Goal: Information Seeking & Learning: Learn about a topic

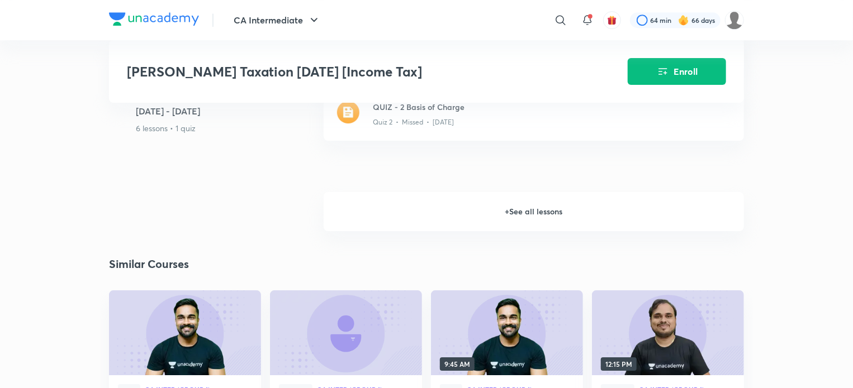
scroll to position [1734, 0]
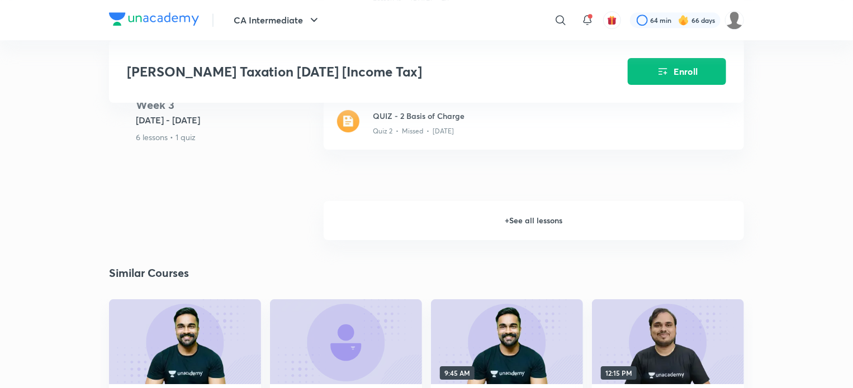
click at [536, 214] on h6 "+ See all lessons" at bounding box center [534, 220] width 420 height 39
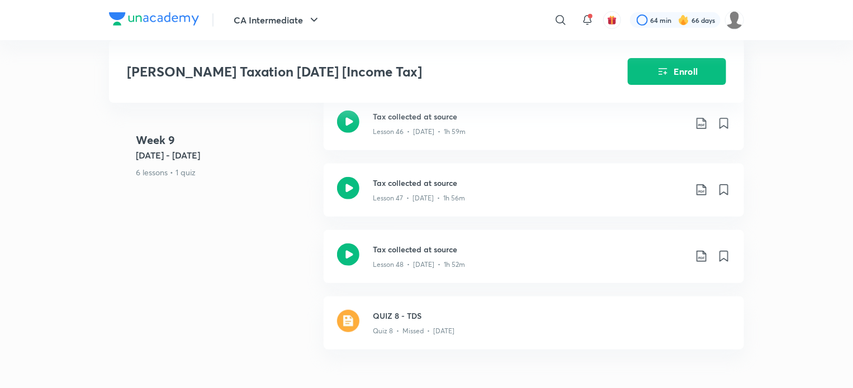
scroll to position [4614, 0]
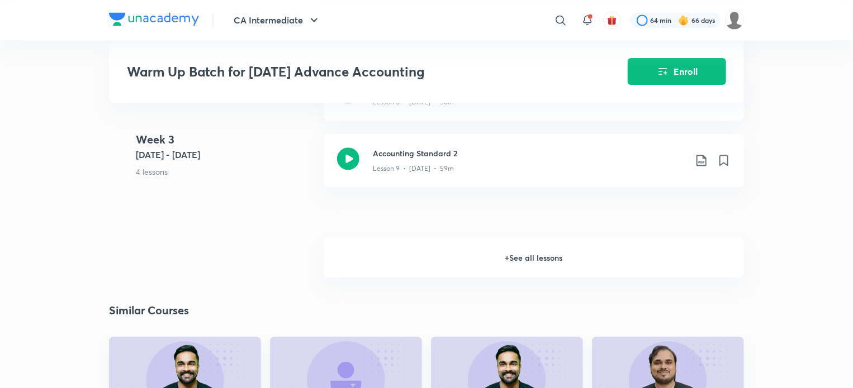
scroll to position [1226, 0]
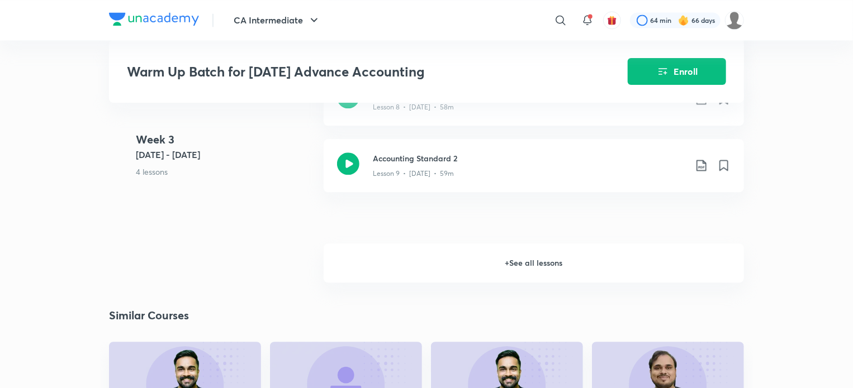
click at [622, 258] on h6 "+ See all lessons" at bounding box center [534, 263] width 420 height 39
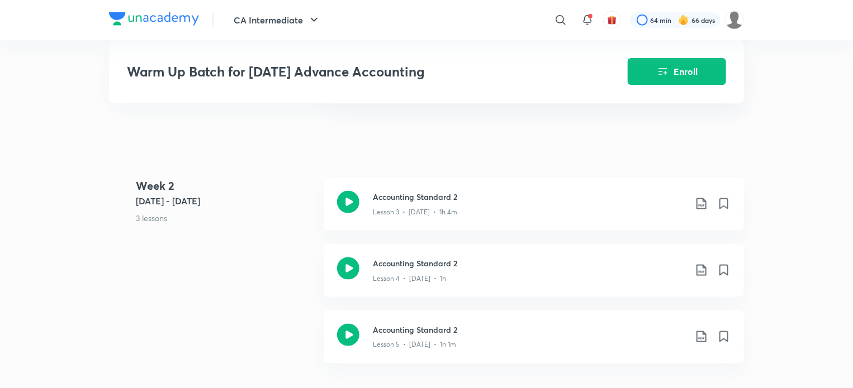
scroll to position [716, 0]
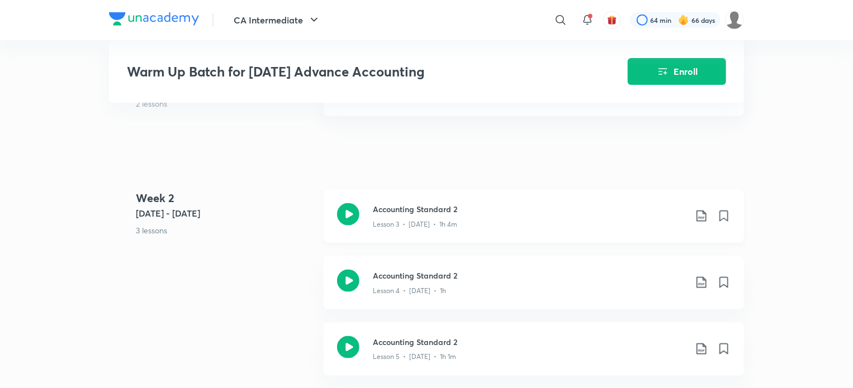
click at [346, 209] on icon at bounding box center [348, 214] width 22 height 22
click at [154, 318] on div "Week 2 Feb 10 - 16 3 lessons Accounting Standard 2 Lesson 3 • Feb 10 • 1h 4m Ac…" at bounding box center [426, 289] width 635 height 199
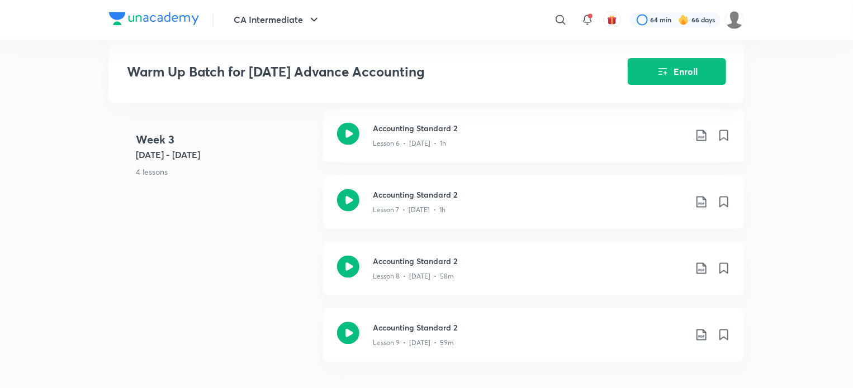
click at [823, 173] on div "CA Intermediate ​ 64 min 66 days Warm Up Batch for January 2026 Advance Account…" at bounding box center [426, 258] width 853 height 2630
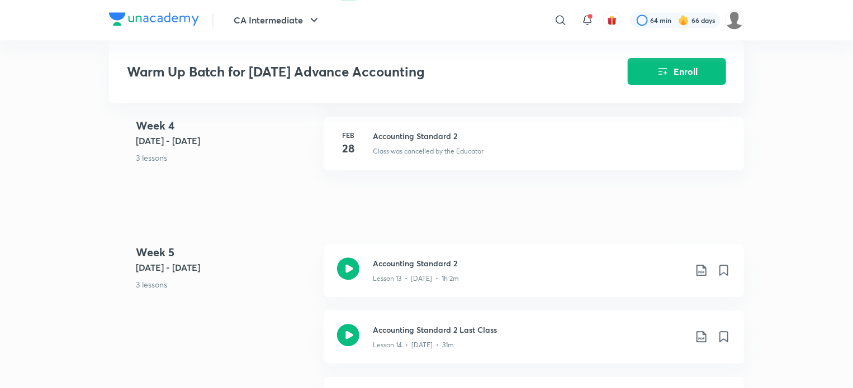
scroll to position [1521, 0]
